Goal: Task Accomplishment & Management: Use online tool/utility

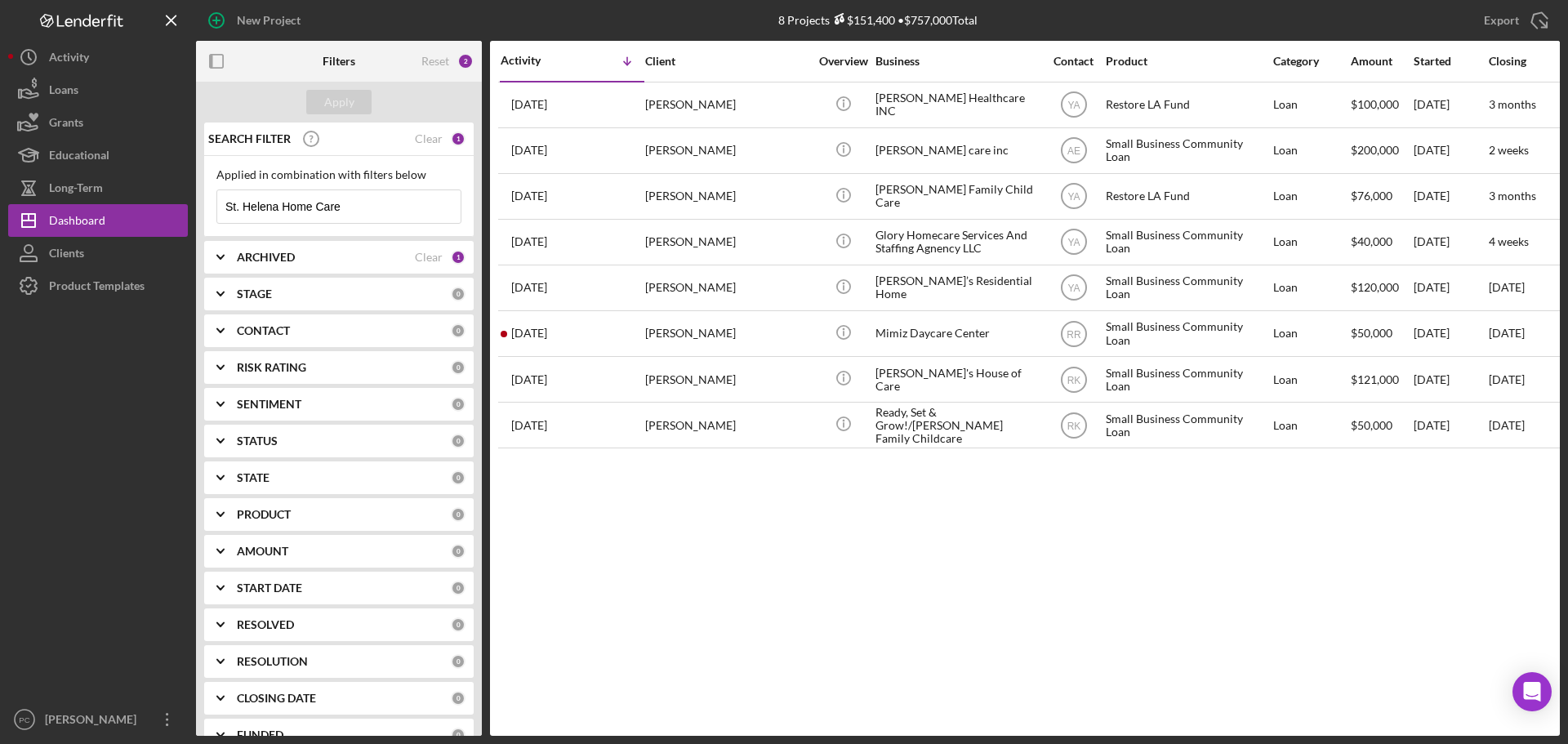
click at [1275, 553] on div "Activity Icon/Table Sort Arrow Client Overview Business Contact Product Categor…" at bounding box center [1025, 388] width 1070 height 695
click at [290, 210] on input "St. Helena Home Care" at bounding box center [339, 207] width 243 height 33
paste input "Vivancos Foods"
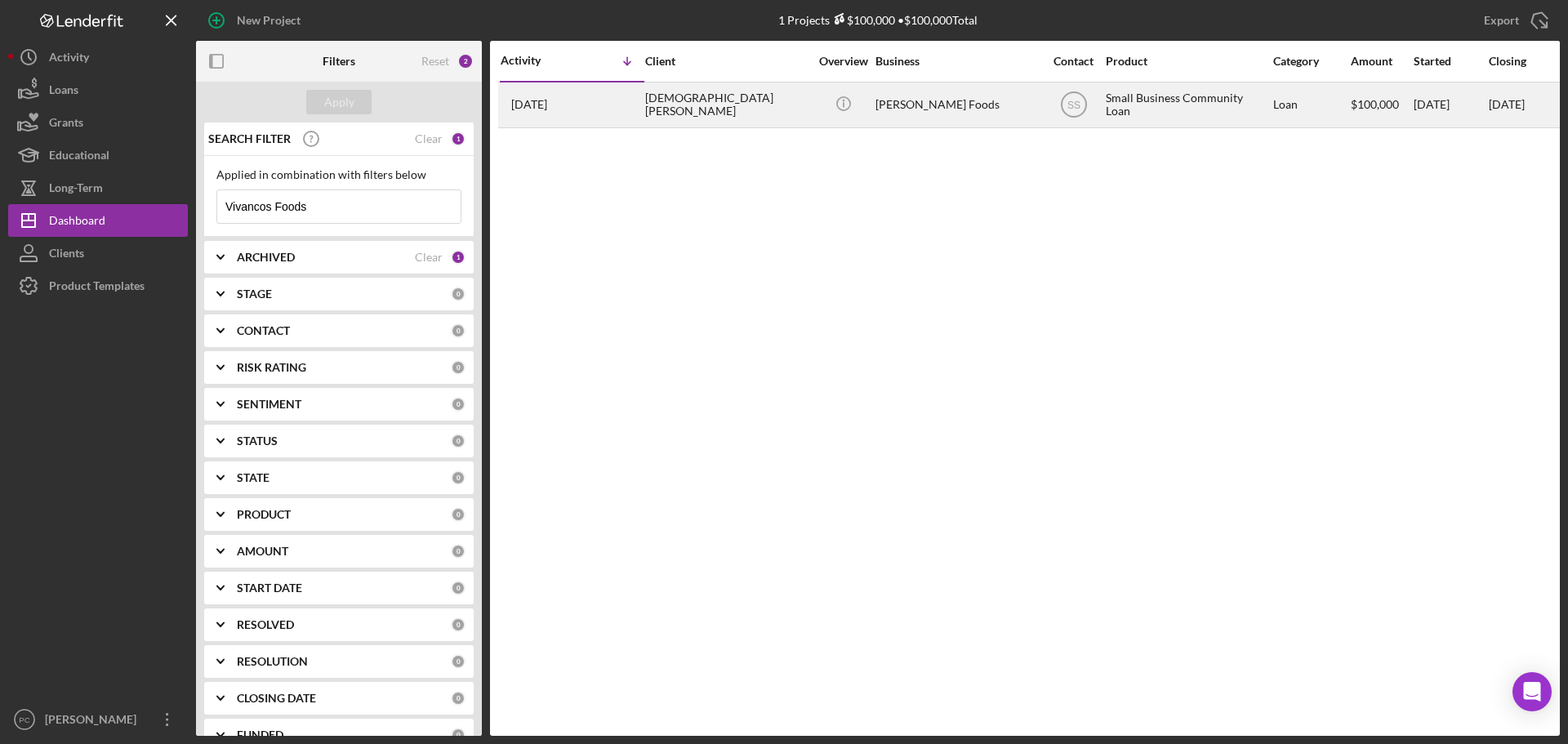
type input "Vivancos Foods"
click at [772, 105] on div "[DEMOGRAPHIC_DATA][PERSON_NAME]" at bounding box center [726, 104] width 163 height 43
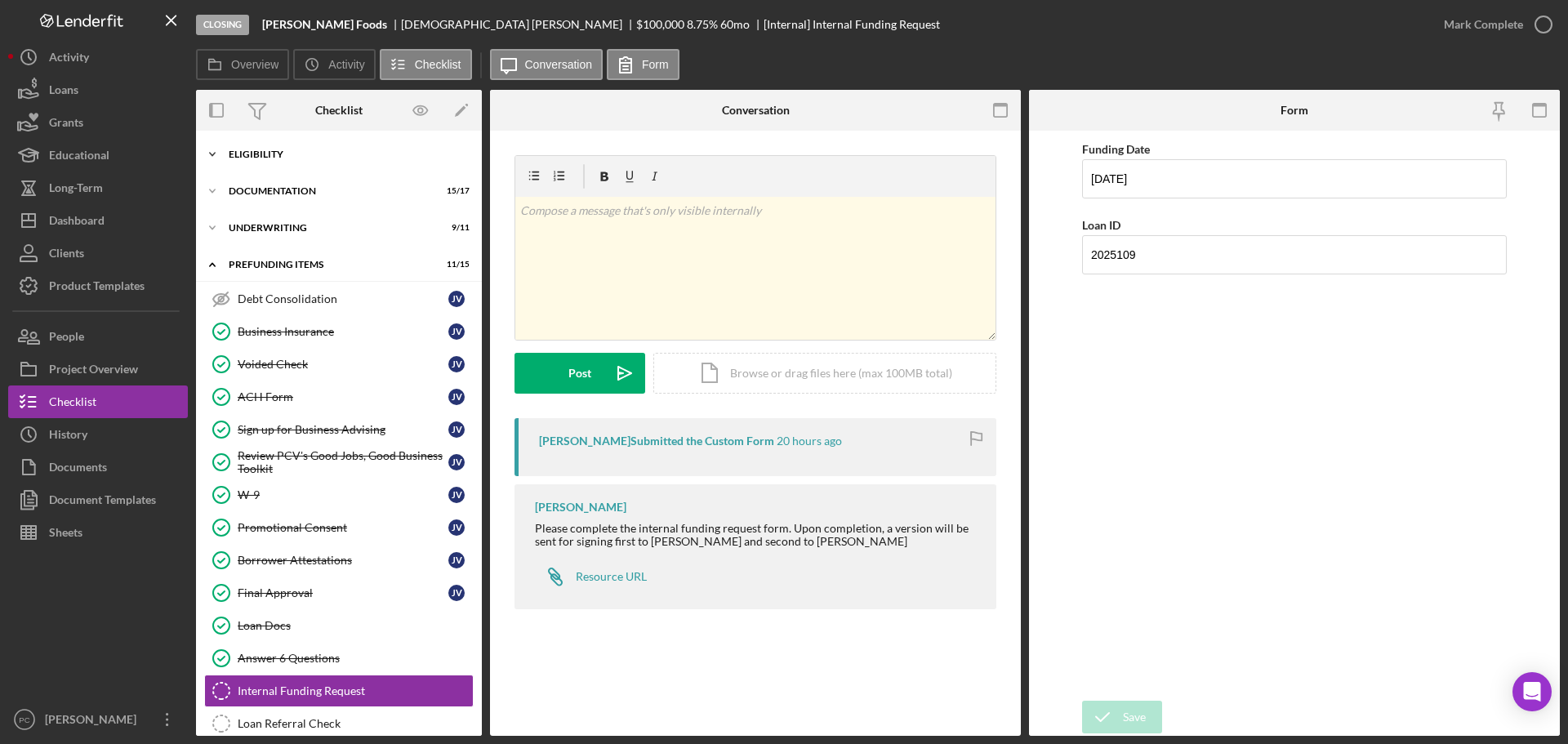
click at [301, 167] on div "Icon/Expander Eligibility 5 / 5" at bounding box center [340, 154] width 286 height 33
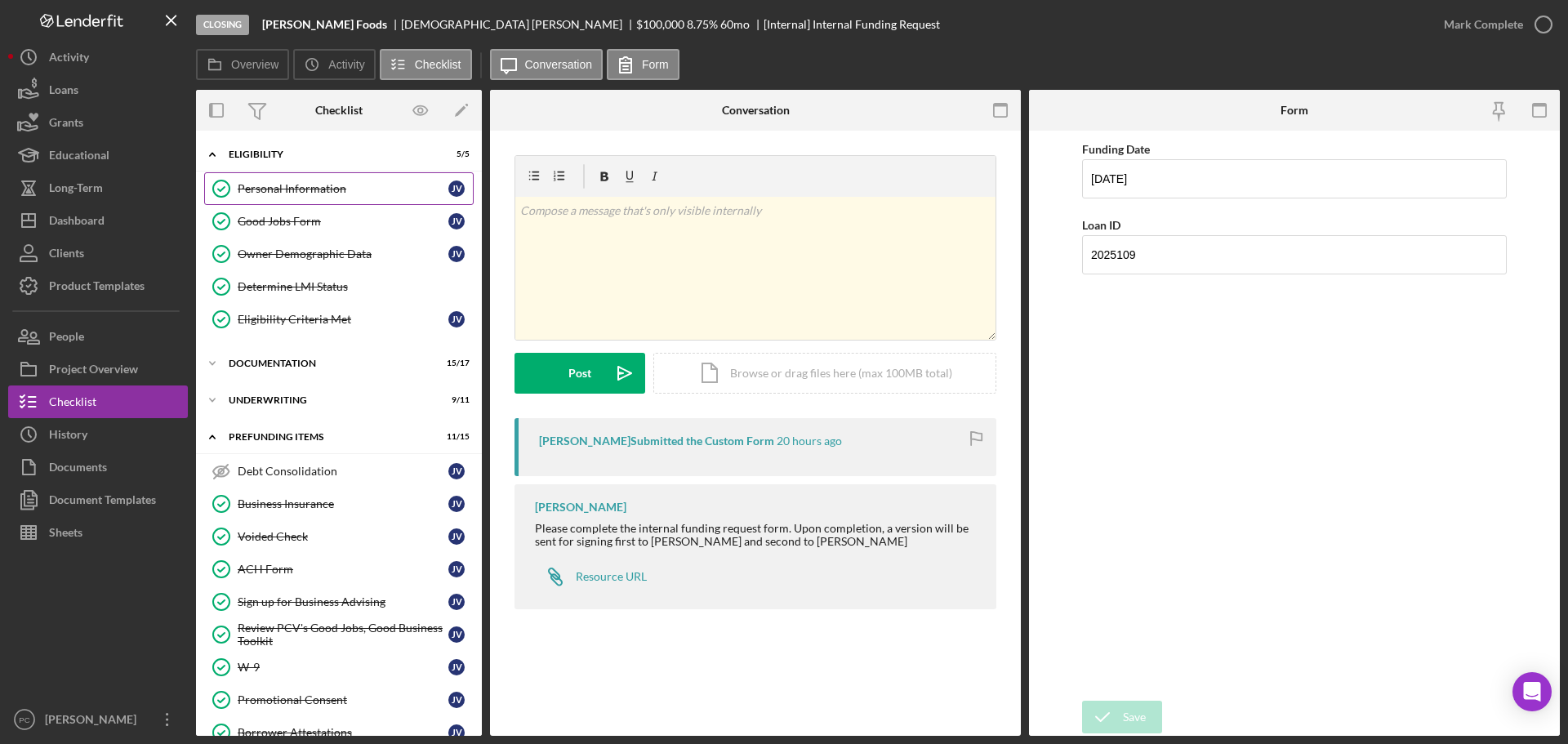
click at [329, 187] on div "Personal Information" at bounding box center [343, 188] width 211 height 13
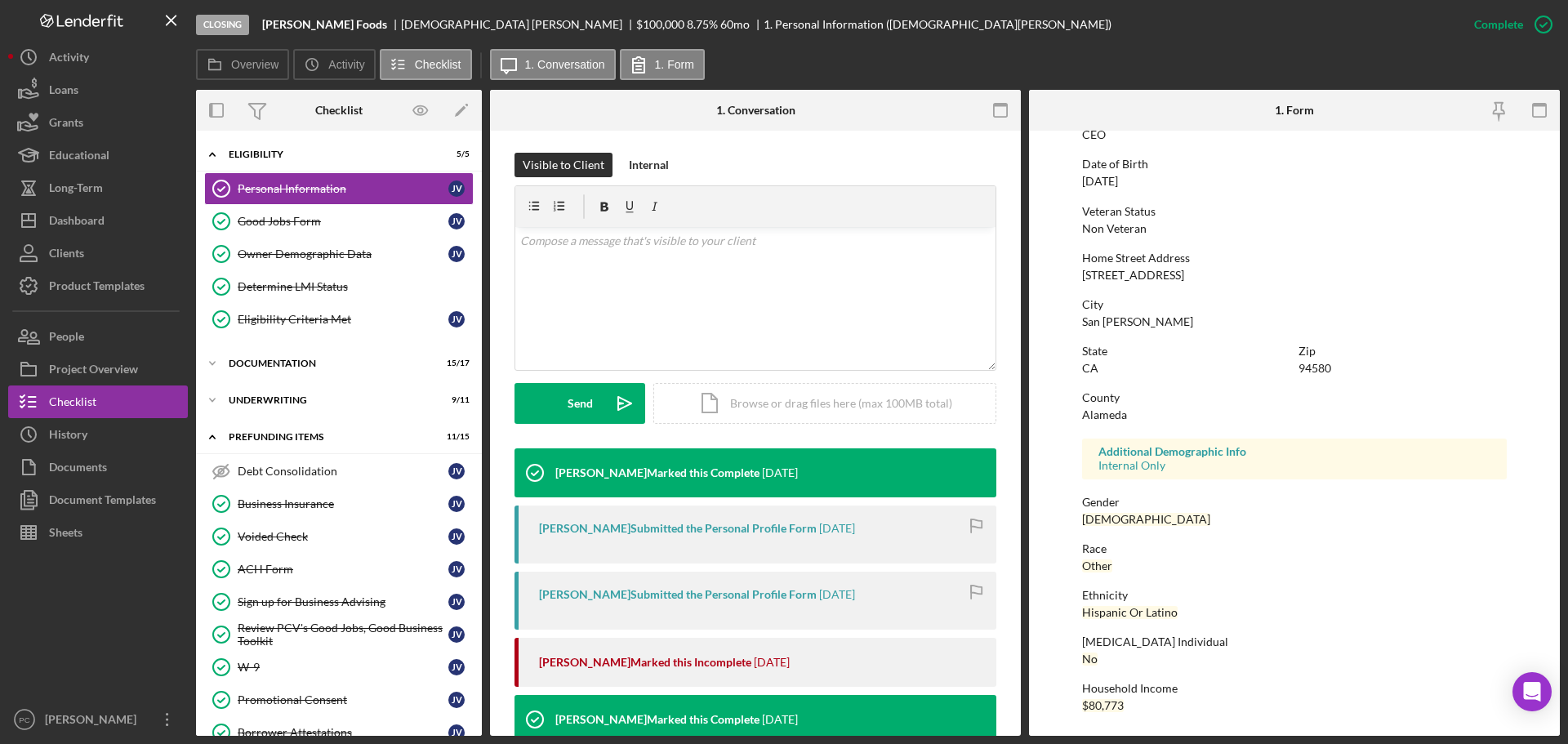
scroll to position [157, 0]
click at [347, 374] on div "Icon/Expander Documentation 15 / 17" at bounding box center [340, 363] width 286 height 33
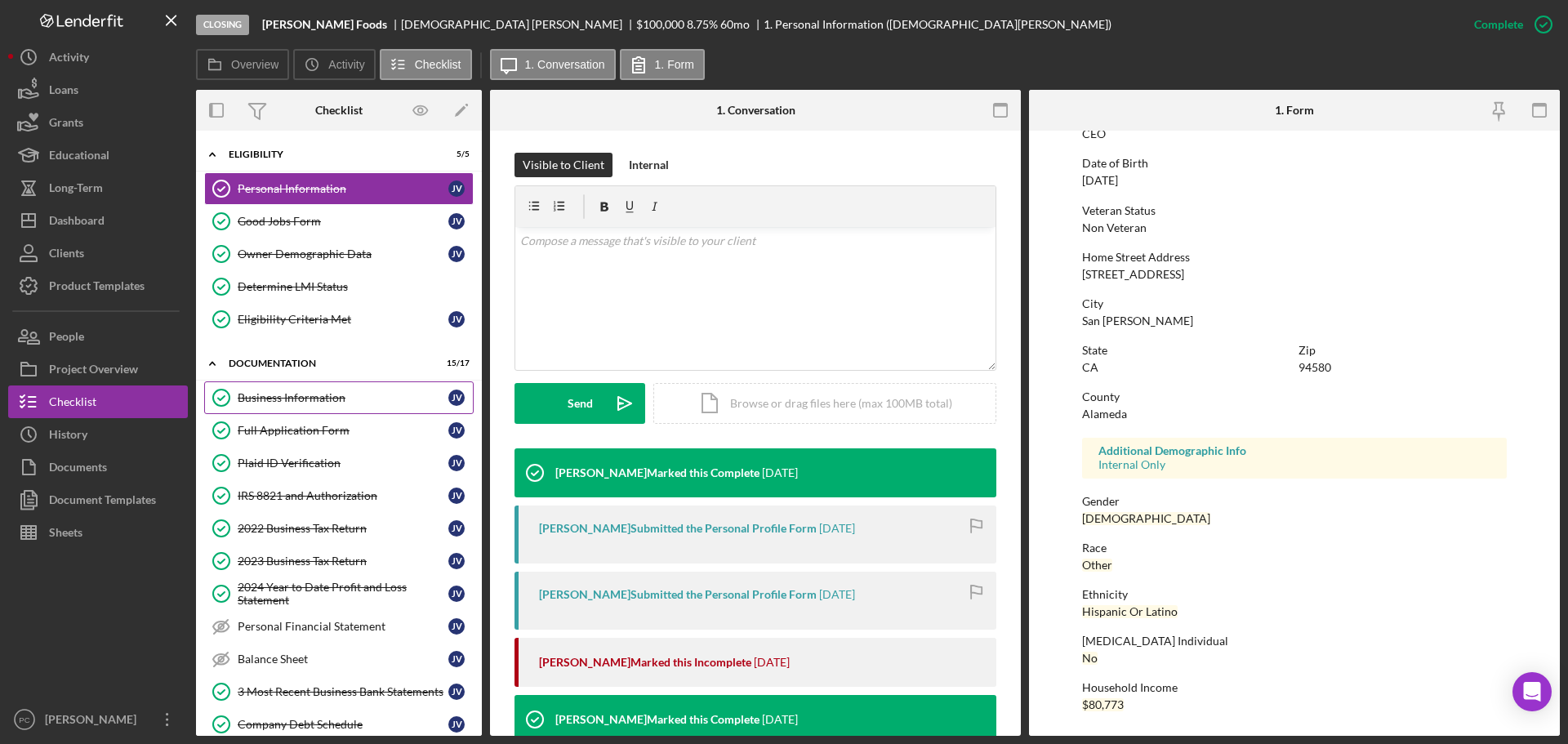
click at [344, 389] on link "Business Information Business Information J V" at bounding box center [339, 397] width 269 height 33
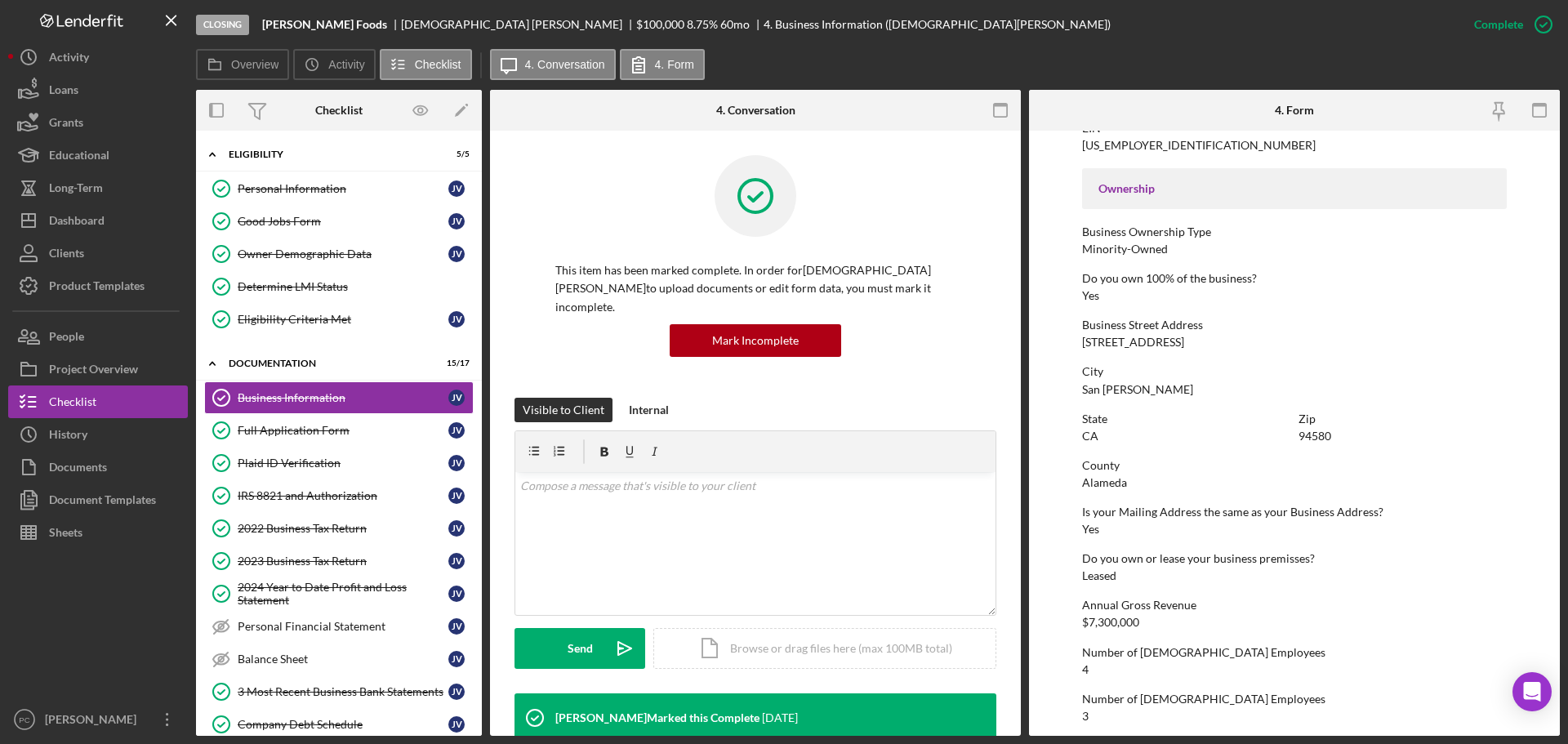
scroll to position [626, 0]
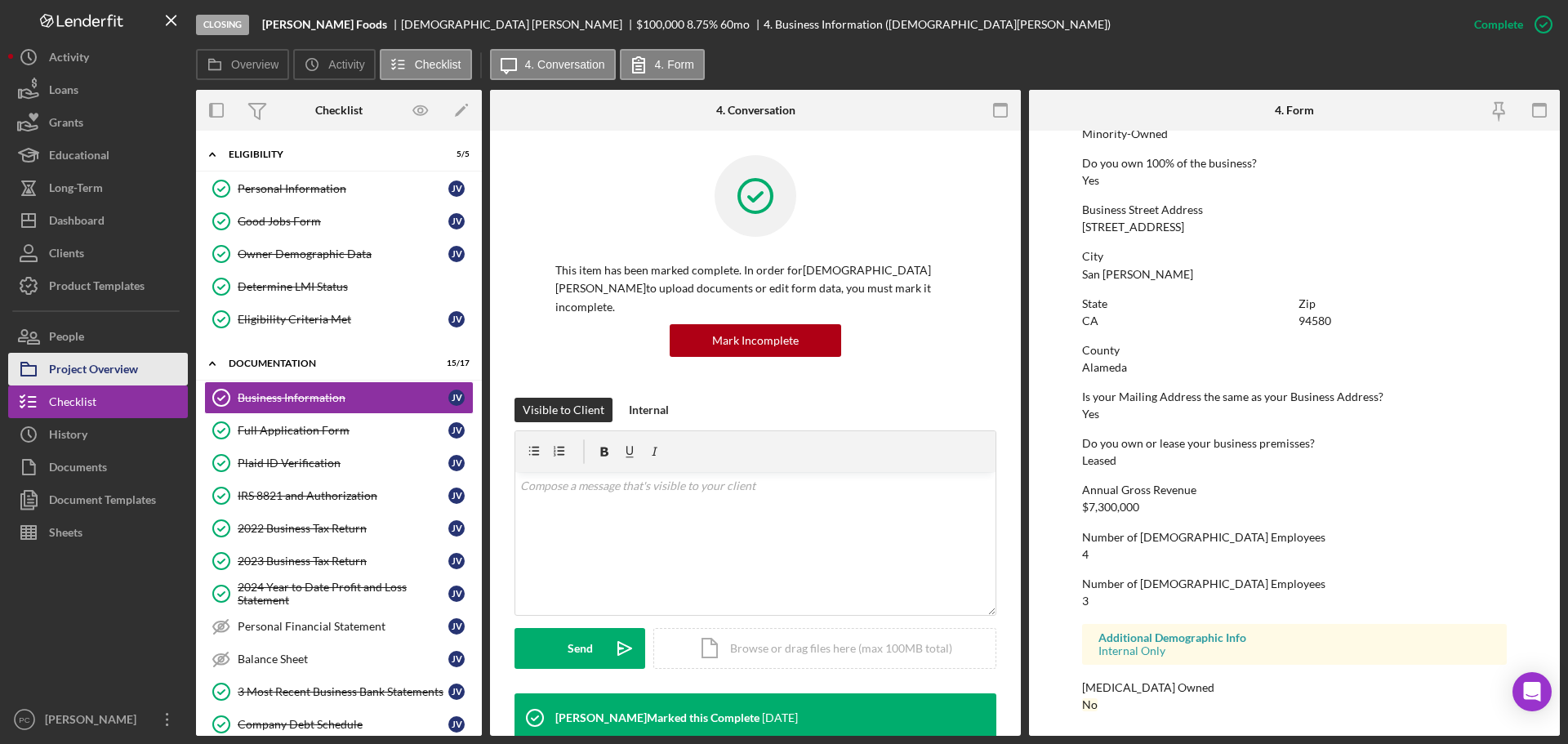
click at [138, 384] on div "Project Overview" at bounding box center [93, 371] width 89 height 36
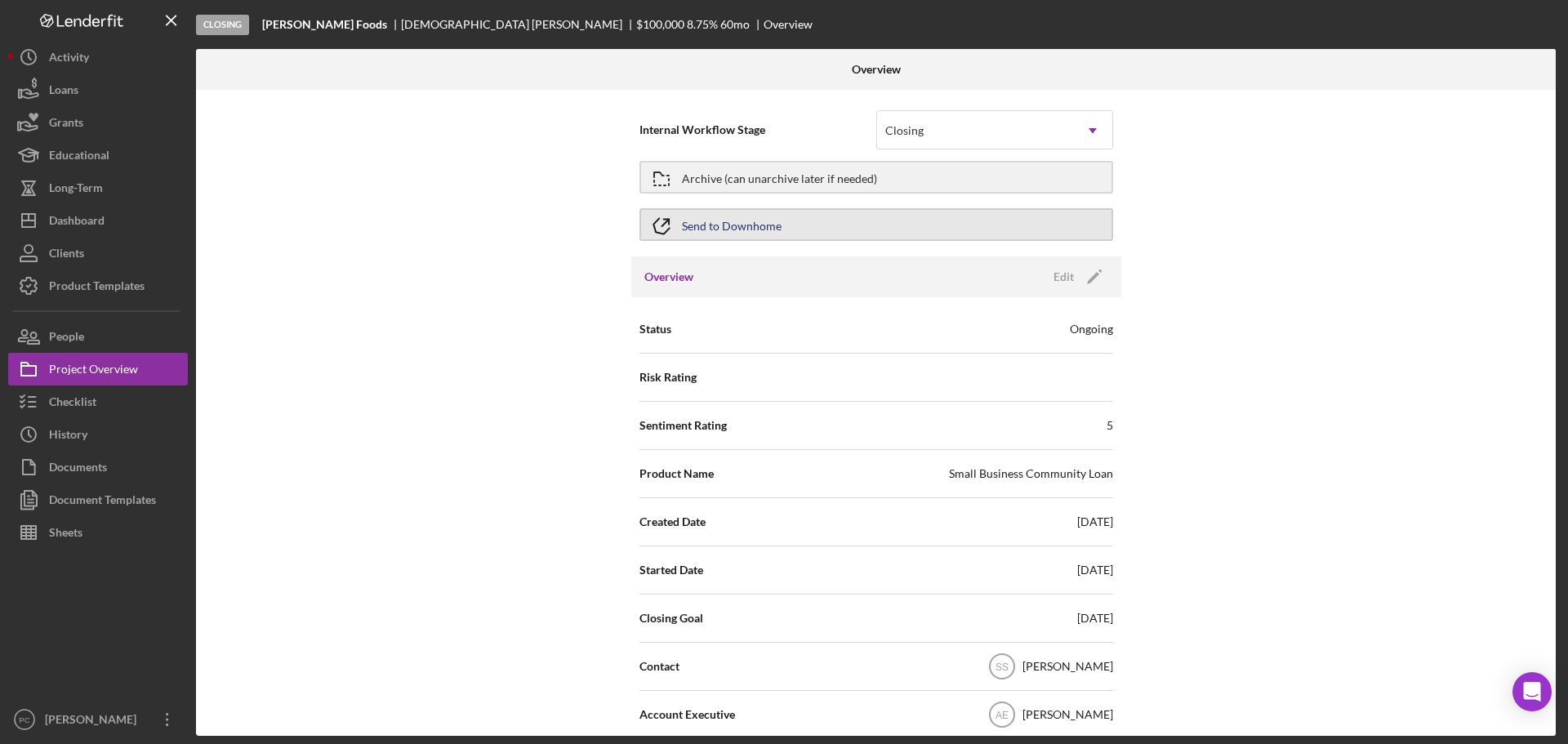
click at [864, 234] on button "Send to Downhome" at bounding box center [875, 224] width 473 height 33
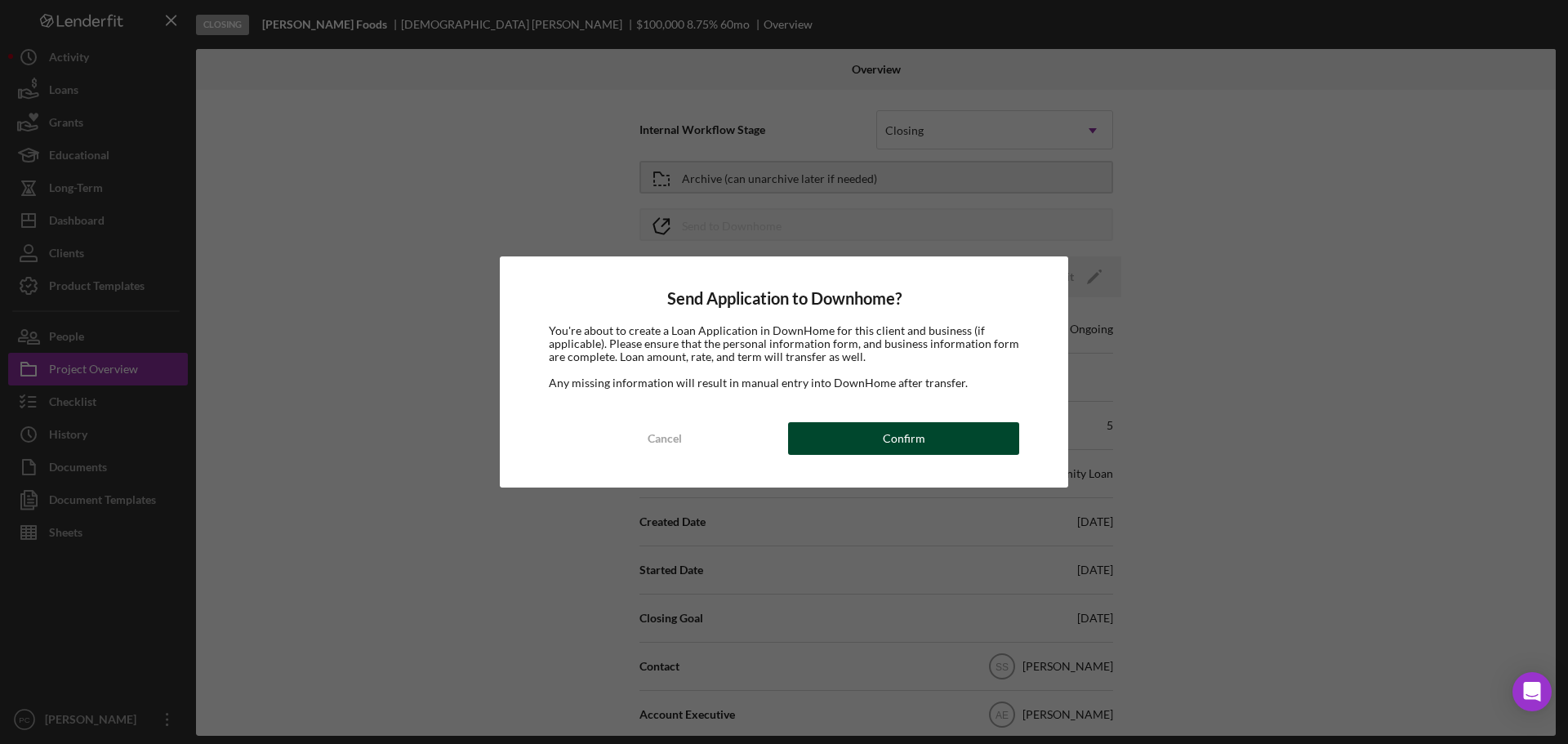
click at [896, 427] on div "Confirm" at bounding box center [904, 438] width 42 height 33
